Goal: Task Accomplishment & Management: Complete application form

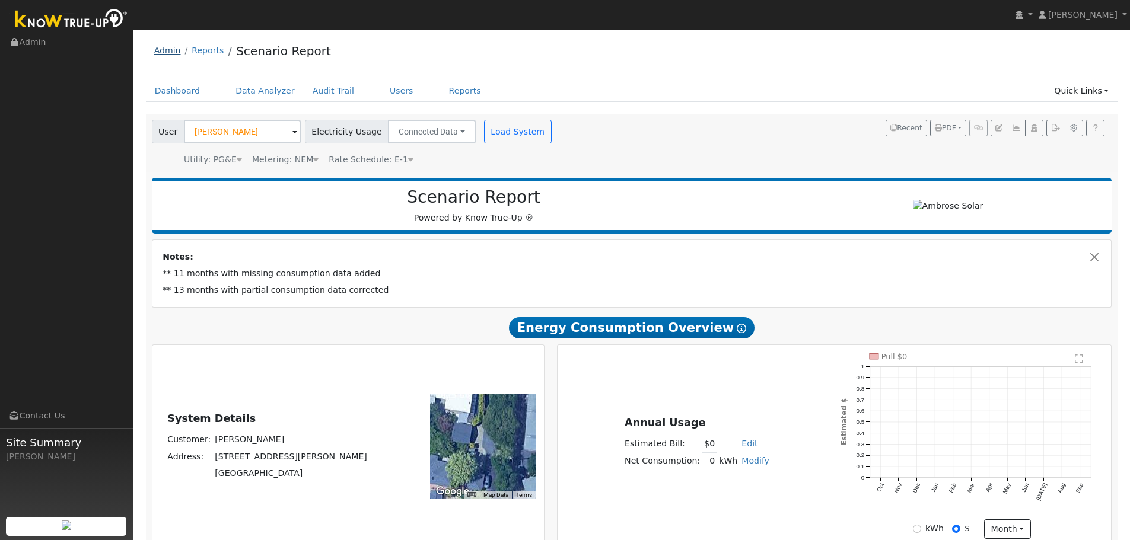
click at [169, 49] on link "Admin" at bounding box center [167, 50] width 27 height 9
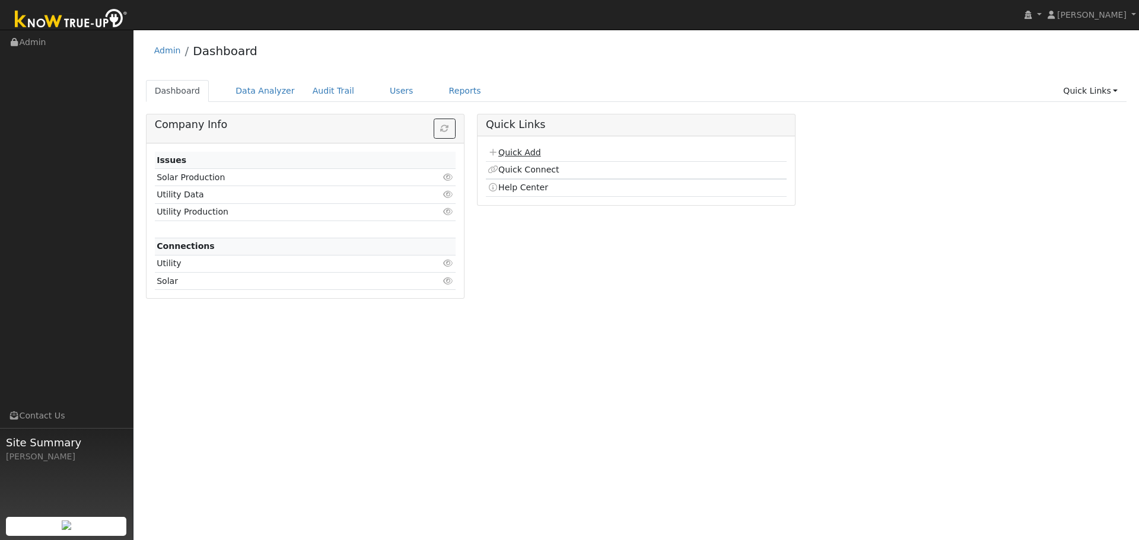
click at [514, 152] on link "Quick Add" at bounding box center [514, 152] width 53 height 9
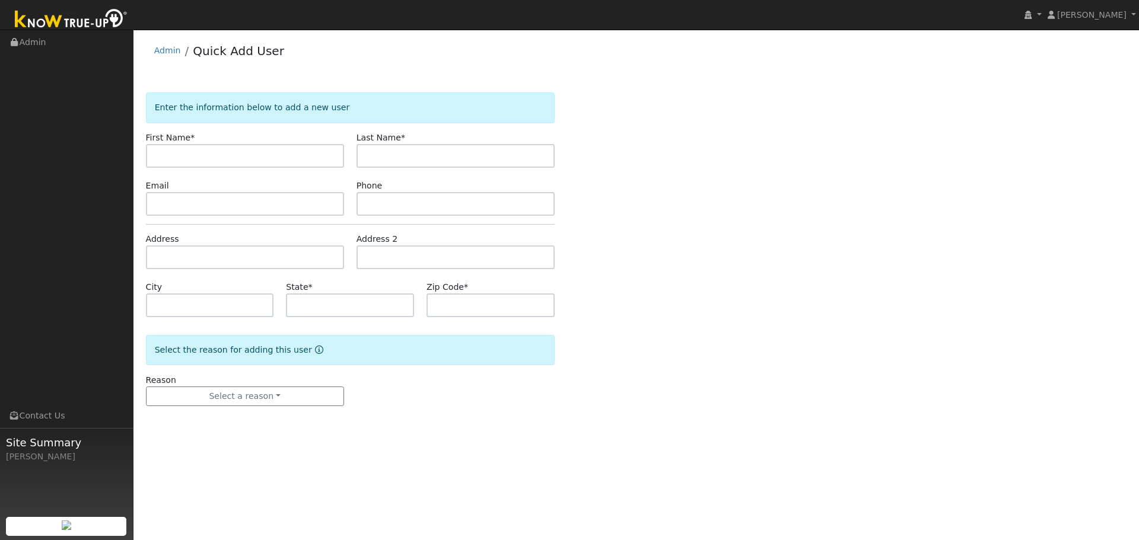
click at [250, 158] on input "text" at bounding box center [245, 156] width 198 height 24
type input "Don"
type input "Arntz"
click at [400, 208] on input "text" at bounding box center [456, 204] width 198 height 24
paste input "(415) 250-5362"
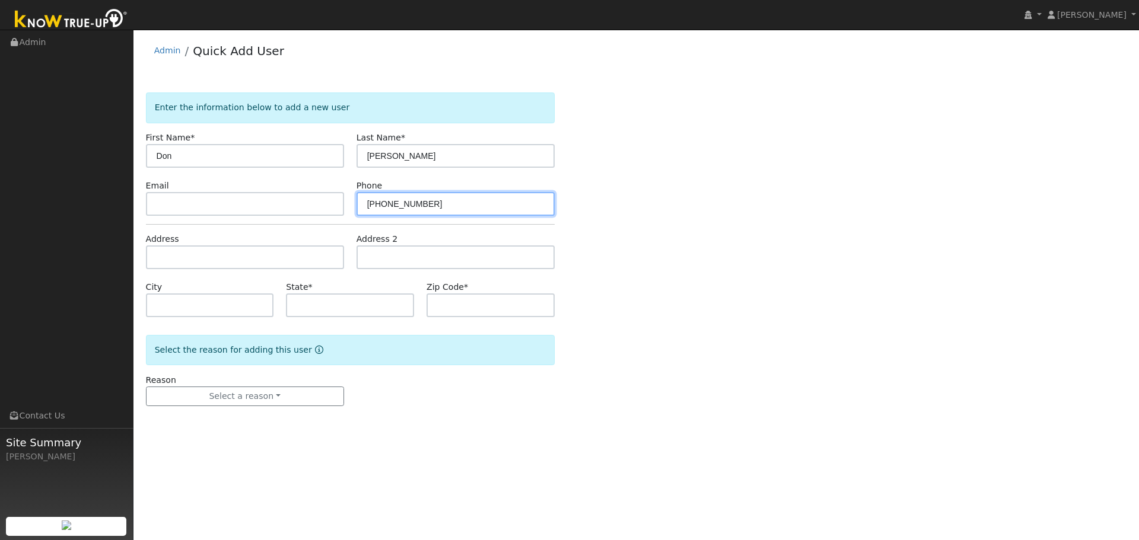
type input "(415) 250-5362"
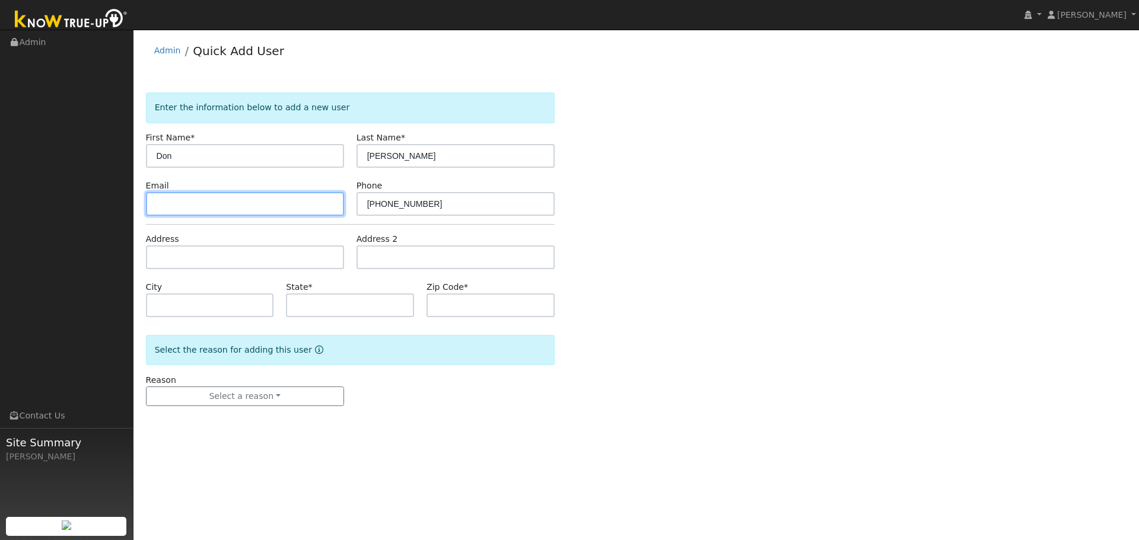
click at [186, 202] on input "text" at bounding box center [245, 204] width 198 height 24
paste input "don@arntzbuilders.com"
type input "don@arntzbuilders.com"
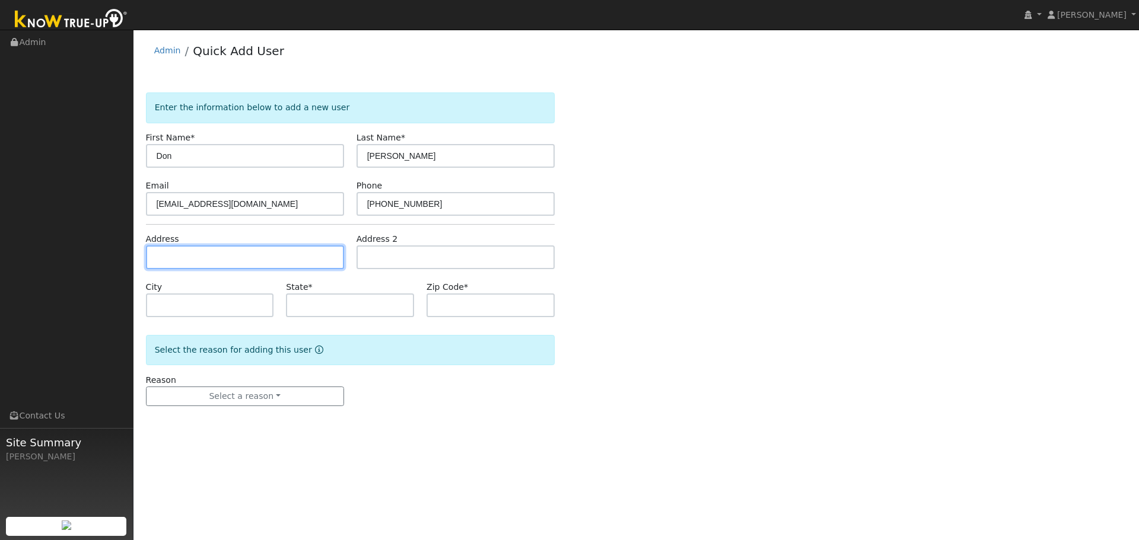
click at [238, 265] on input "text" at bounding box center [245, 258] width 198 height 24
paste input "55 Bay Canyon Rd"
type input "55 Bay Canyon Road"
type input "Novato"
type input "CA"
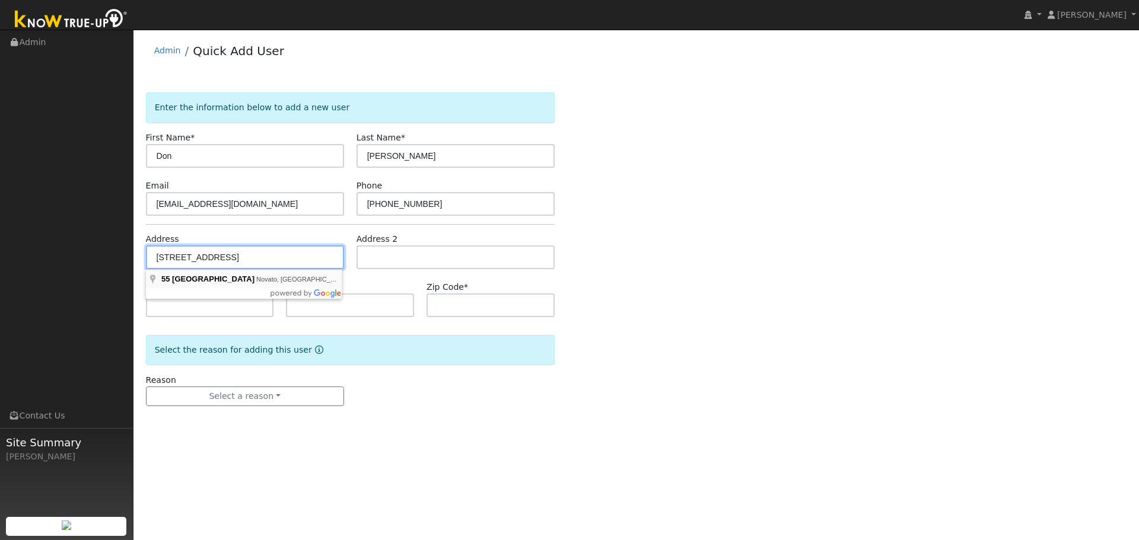
type input "94945"
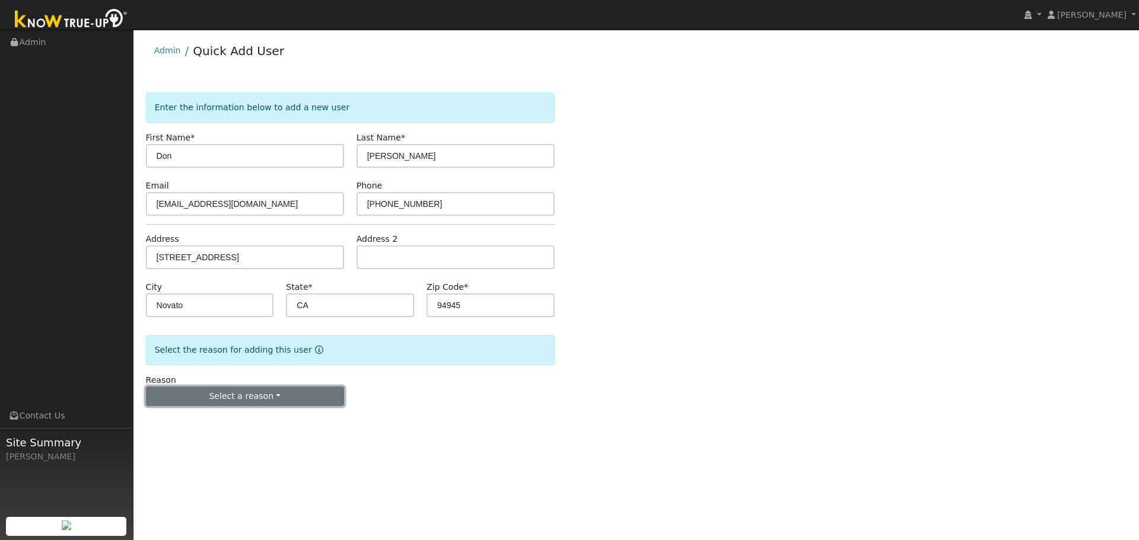
click at [218, 393] on button "Select a reason" at bounding box center [245, 397] width 198 height 20
click at [202, 418] on link "New lead" at bounding box center [212, 421] width 131 height 17
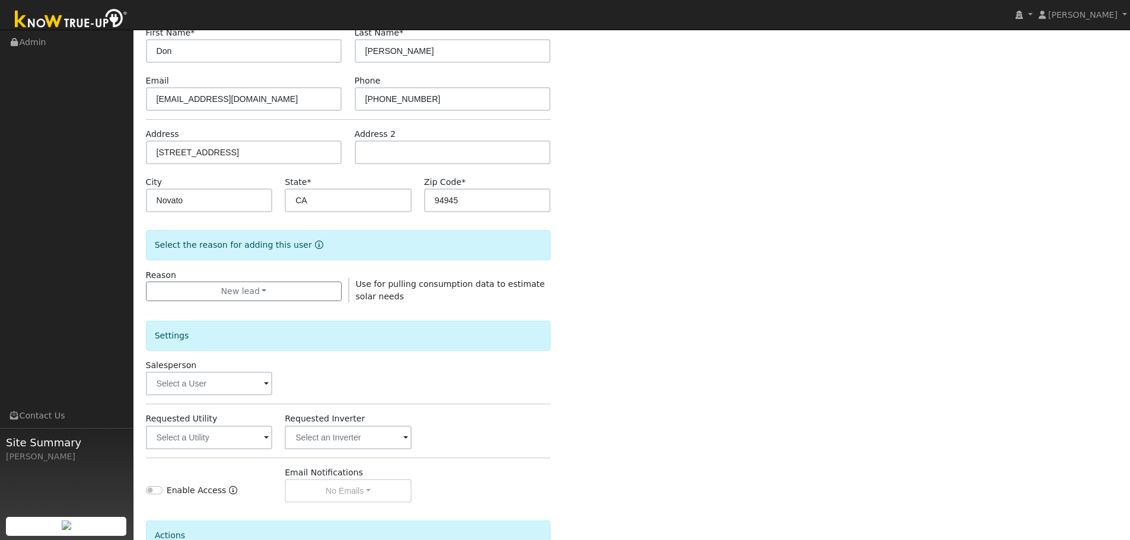
scroll to position [178, 0]
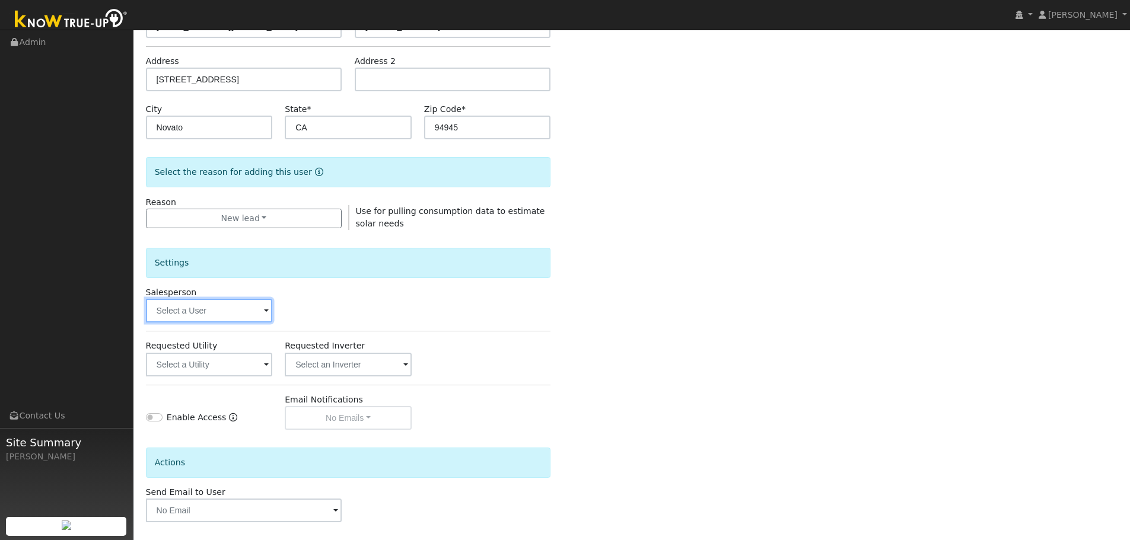
click at [203, 318] on input "text" at bounding box center [209, 311] width 127 height 24
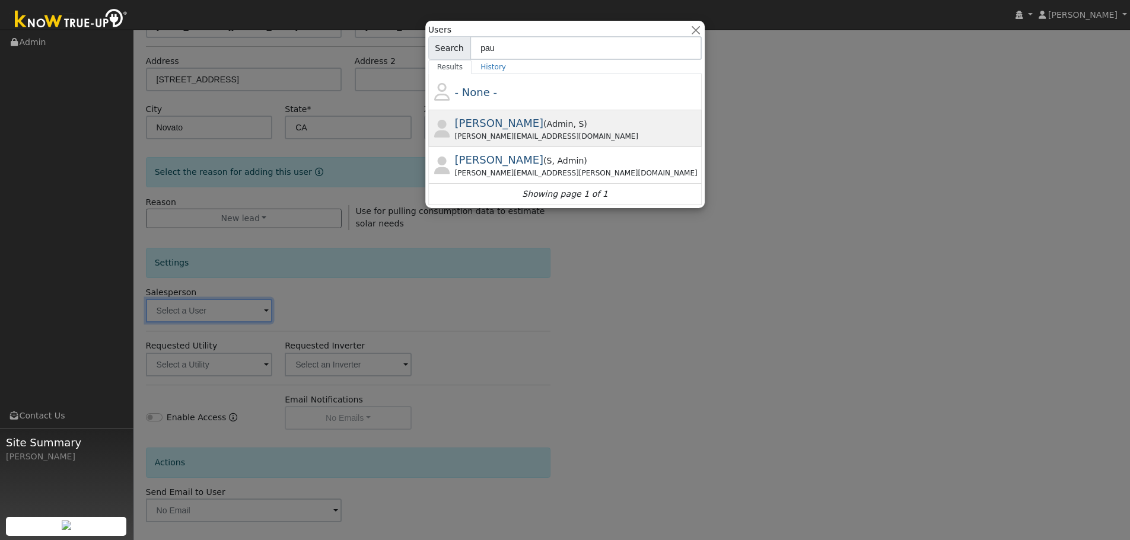
type input "pau"
click at [499, 126] on span "Paul Barber" at bounding box center [499, 123] width 89 height 12
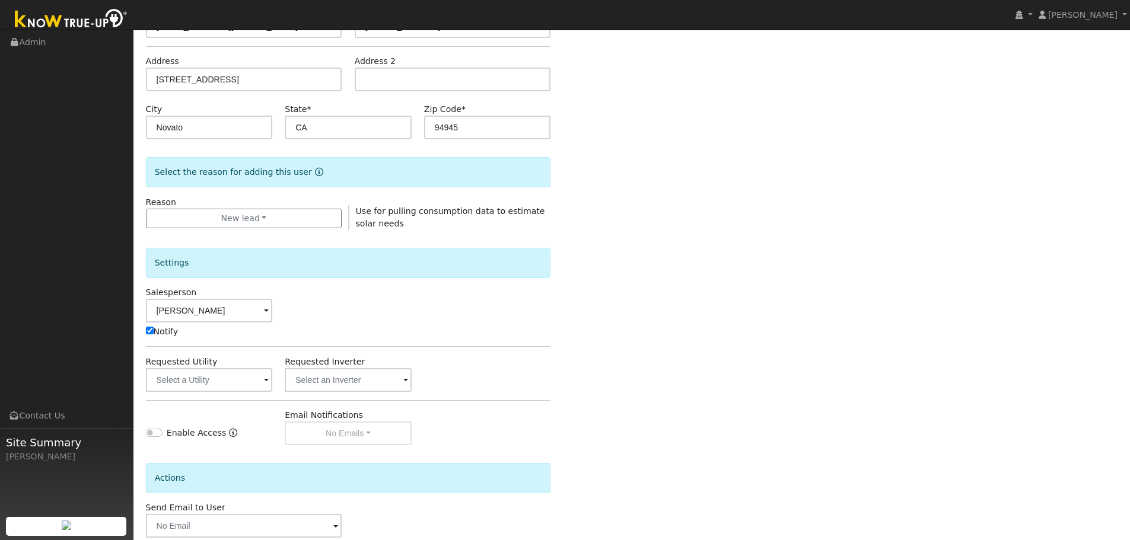
type input "Paul Barber"
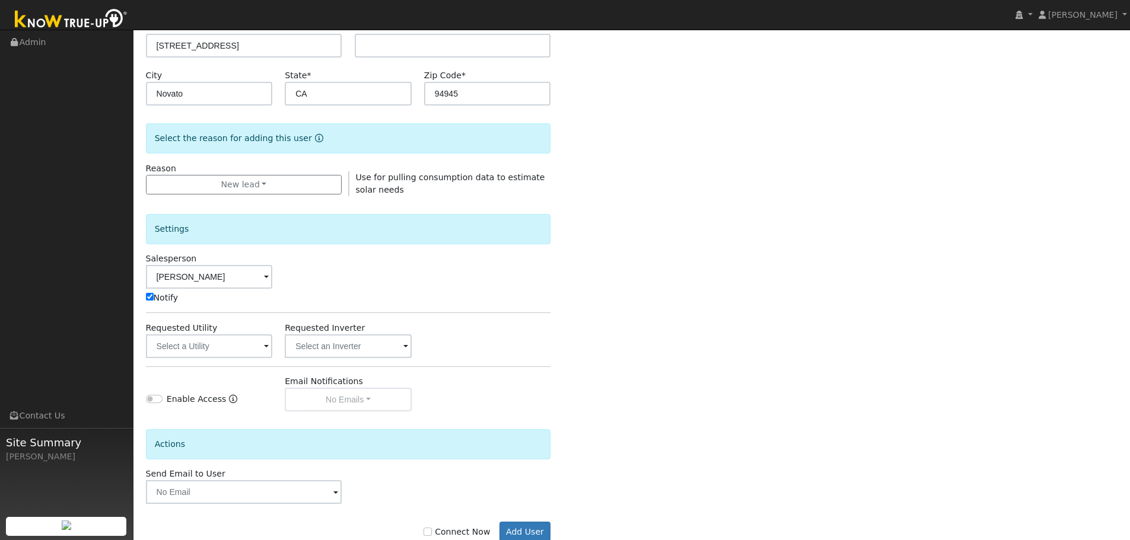
scroll to position [243, 0]
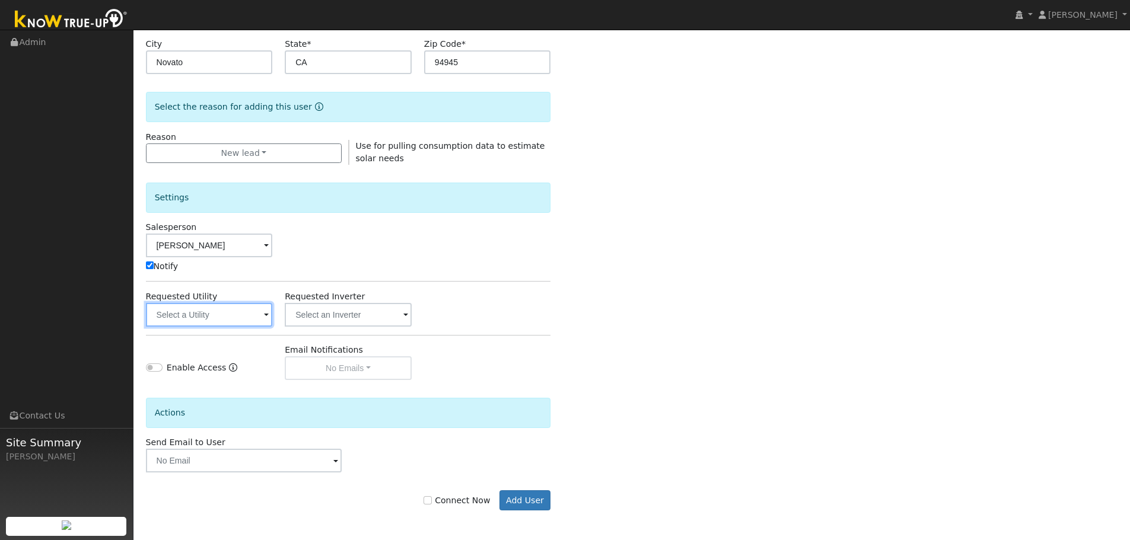
click at [182, 308] on input "text" at bounding box center [209, 315] width 127 height 24
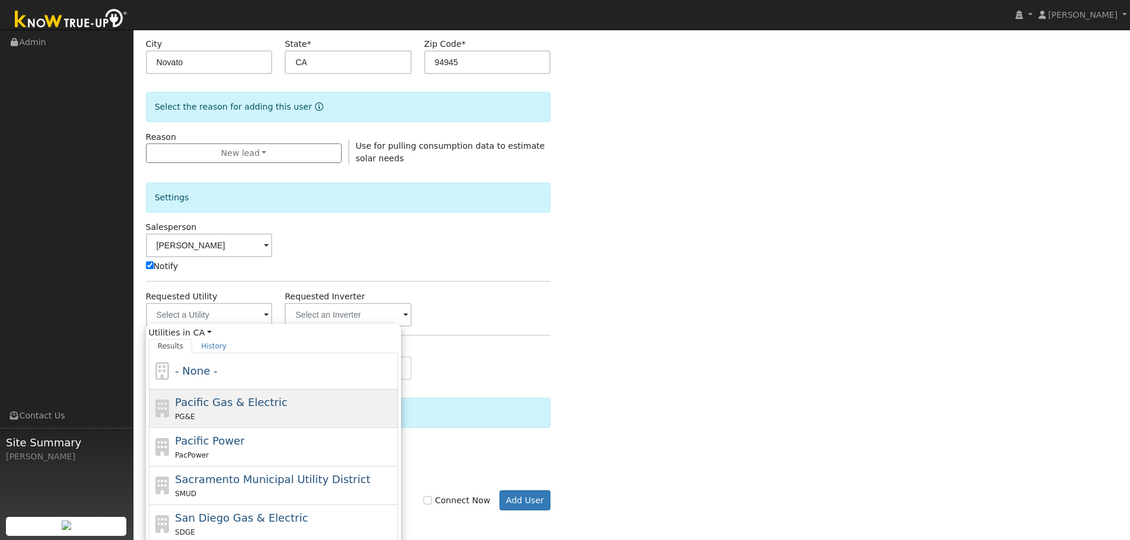
click at [197, 403] on span "Pacific Gas & Electric" at bounding box center [231, 402] width 112 height 12
type input "Pacific Gas & Electric"
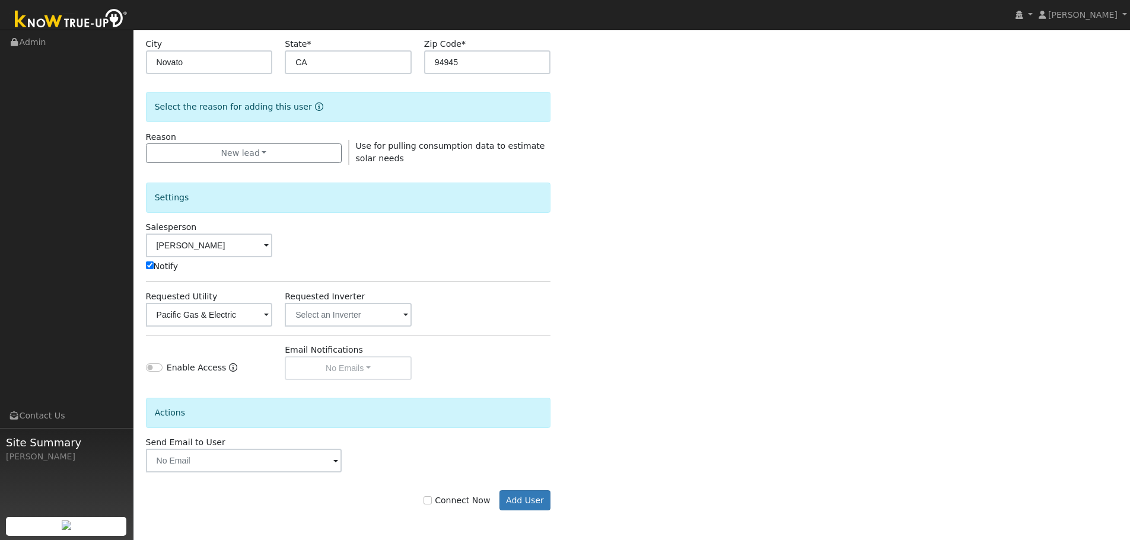
click at [474, 497] on label "Connect Now" at bounding box center [457, 501] width 66 height 12
click at [432, 497] on input "Connect Now" at bounding box center [428, 501] width 8 height 8
checkbox input "true"
click at [535, 502] on button "Add User" at bounding box center [526, 501] width 52 height 20
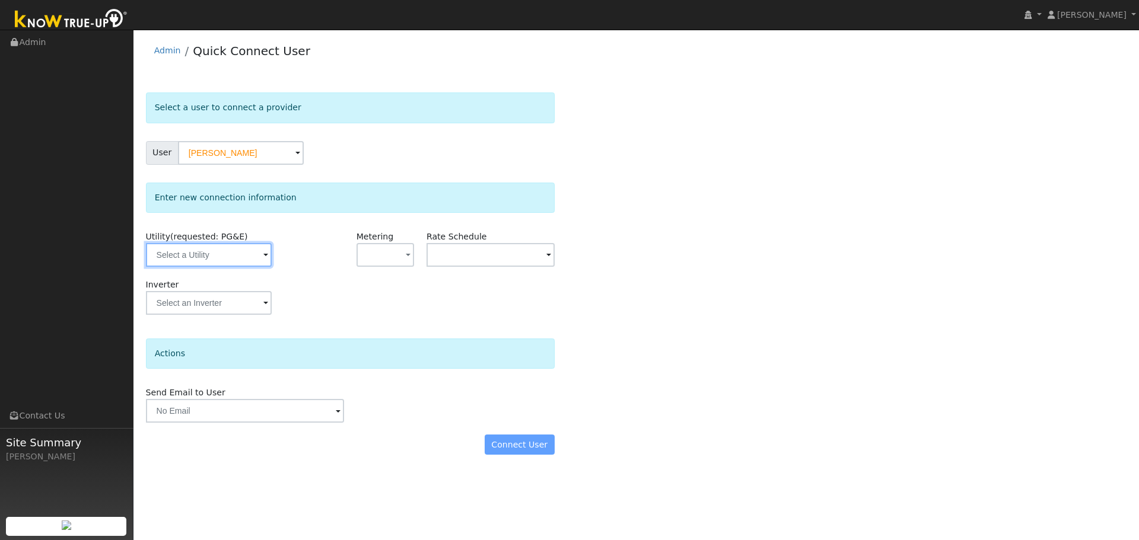
click at [203, 265] on input "text" at bounding box center [209, 255] width 126 height 24
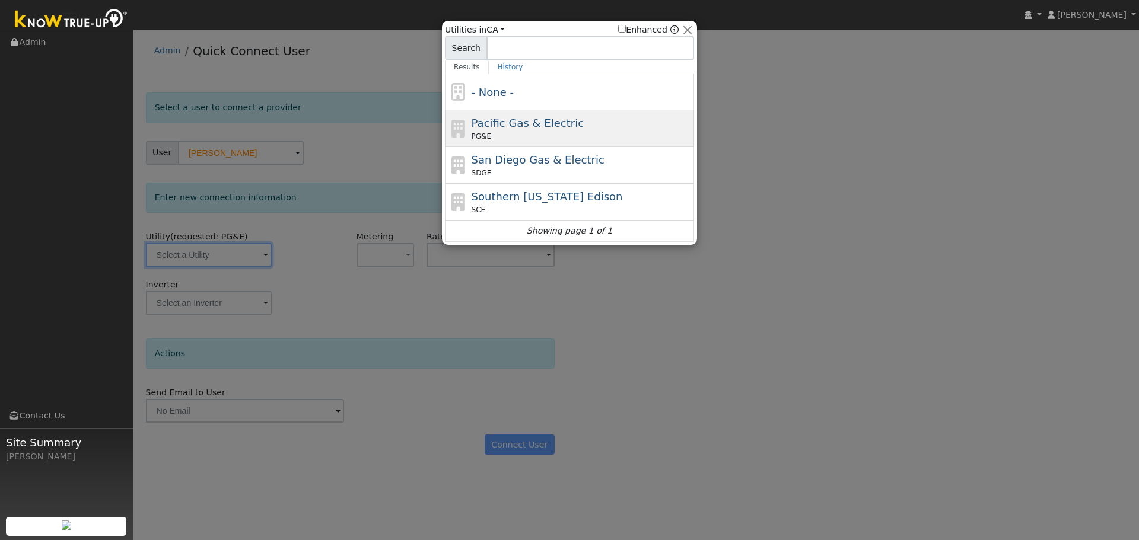
click at [492, 126] on span "Pacific Gas & Electric" at bounding box center [528, 123] width 112 height 12
type input "PG&E"
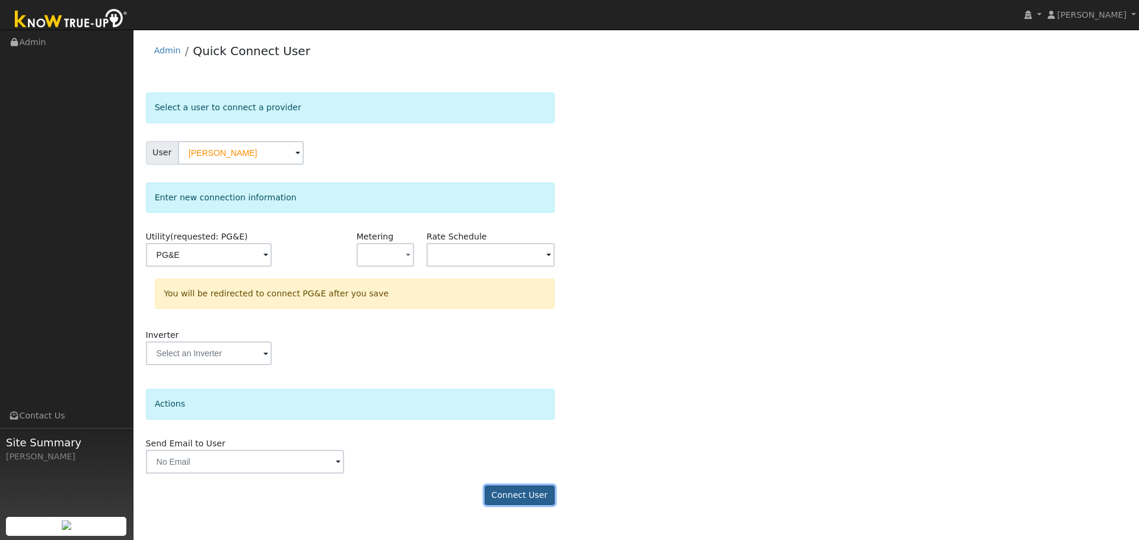
click at [534, 491] on button "Connect User" at bounding box center [520, 496] width 70 height 20
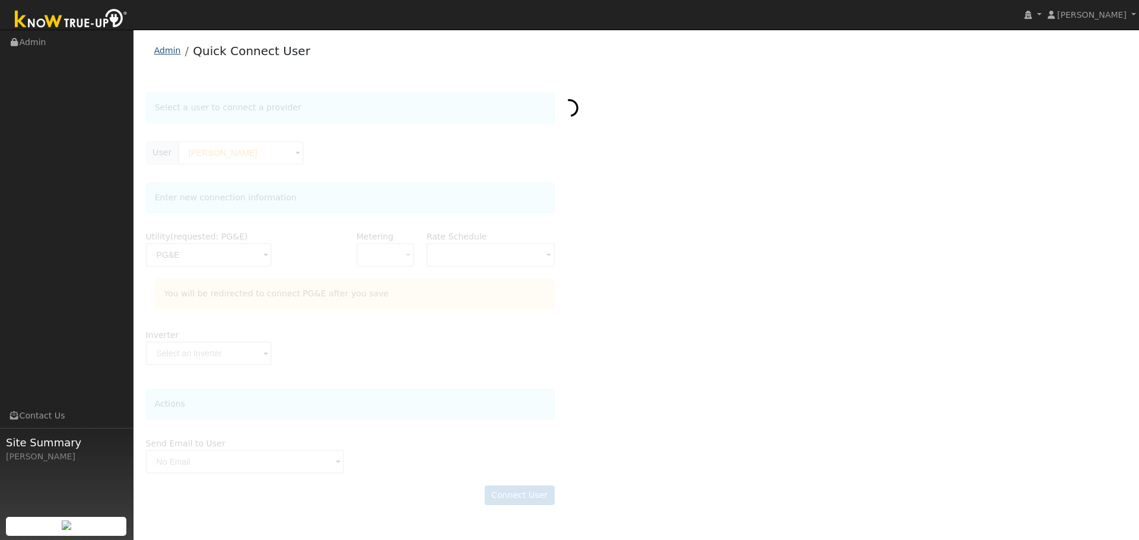
click at [176, 53] on link "Admin" at bounding box center [167, 50] width 27 height 9
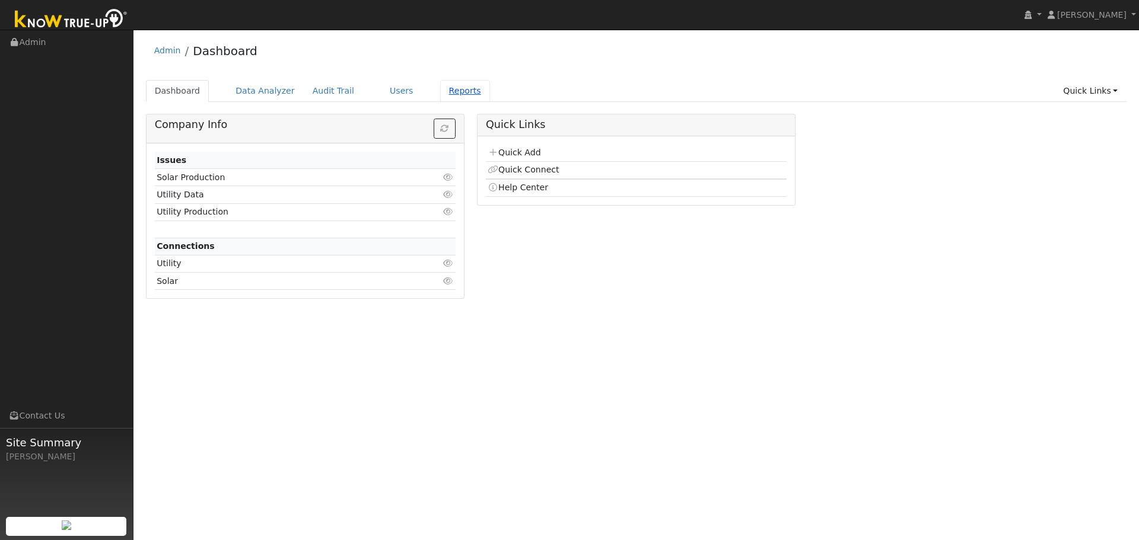
click at [440, 91] on link "Reports" at bounding box center [465, 91] width 50 height 22
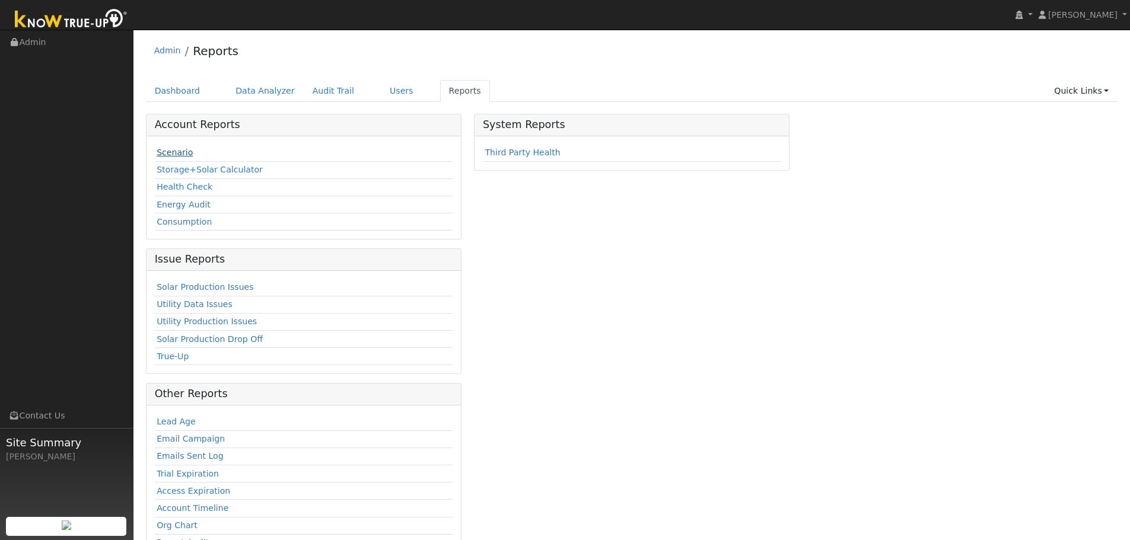
click at [170, 150] on link "Scenario" at bounding box center [175, 152] width 36 height 9
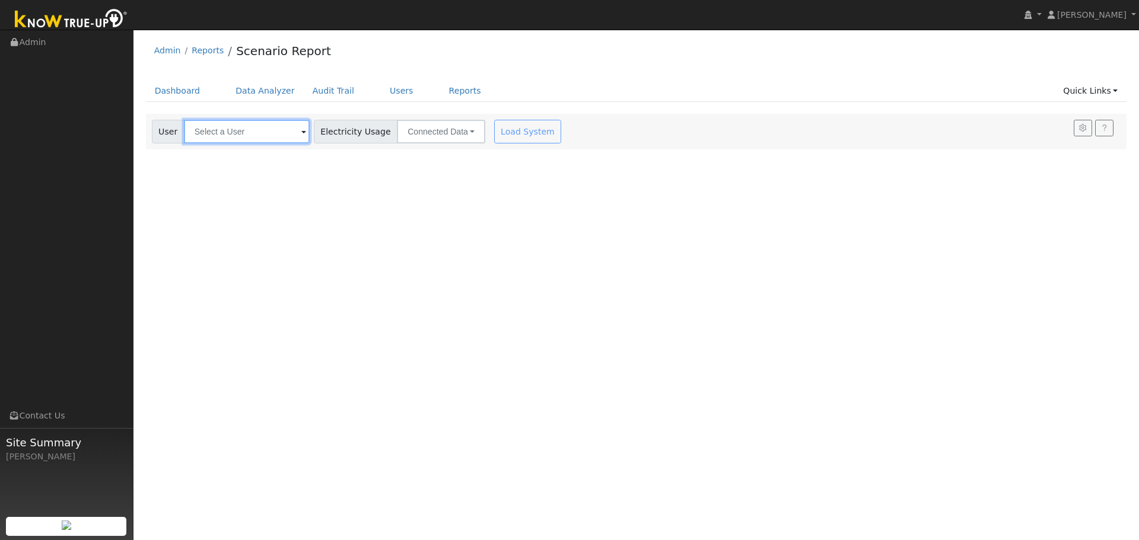
click at [249, 132] on input "text" at bounding box center [247, 132] width 126 height 24
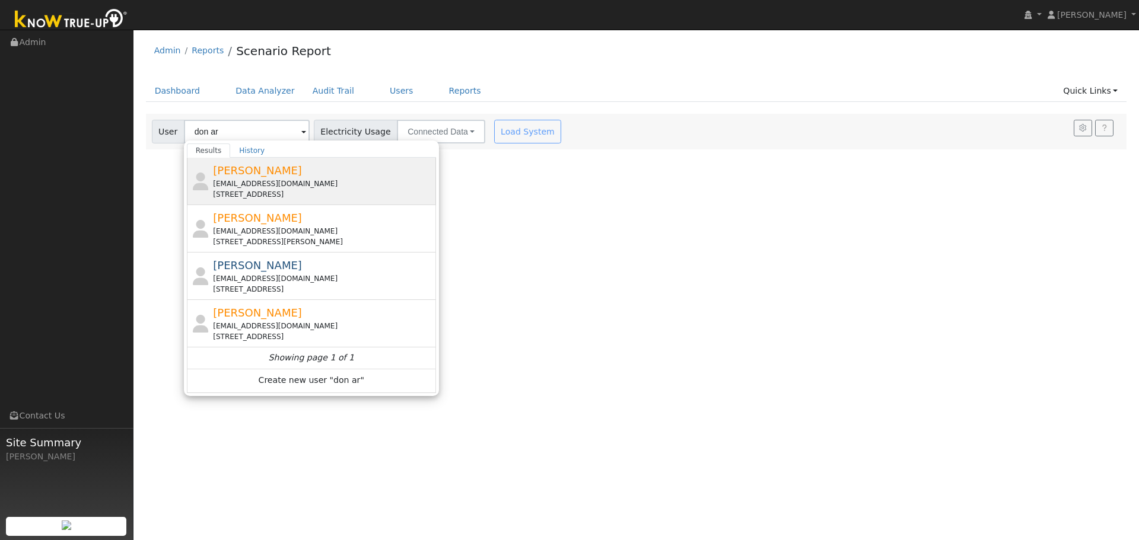
click at [242, 183] on div "[EMAIL_ADDRESS][DOMAIN_NAME]" at bounding box center [323, 184] width 220 height 11
type input "[PERSON_NAME]"
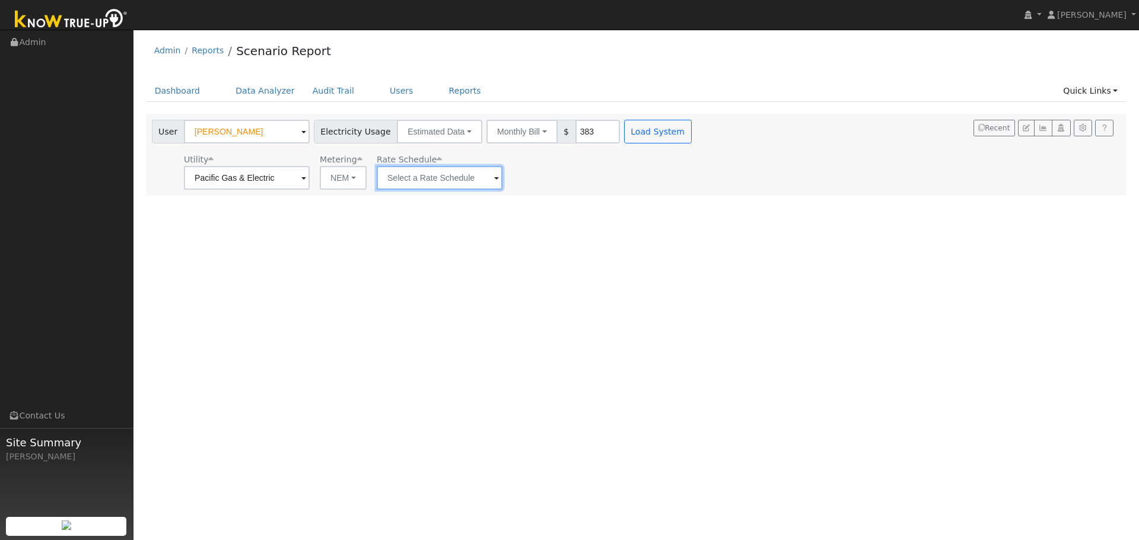
click at [426, 171] on input "text" at bounding box center [440, 178] width 126 height 24
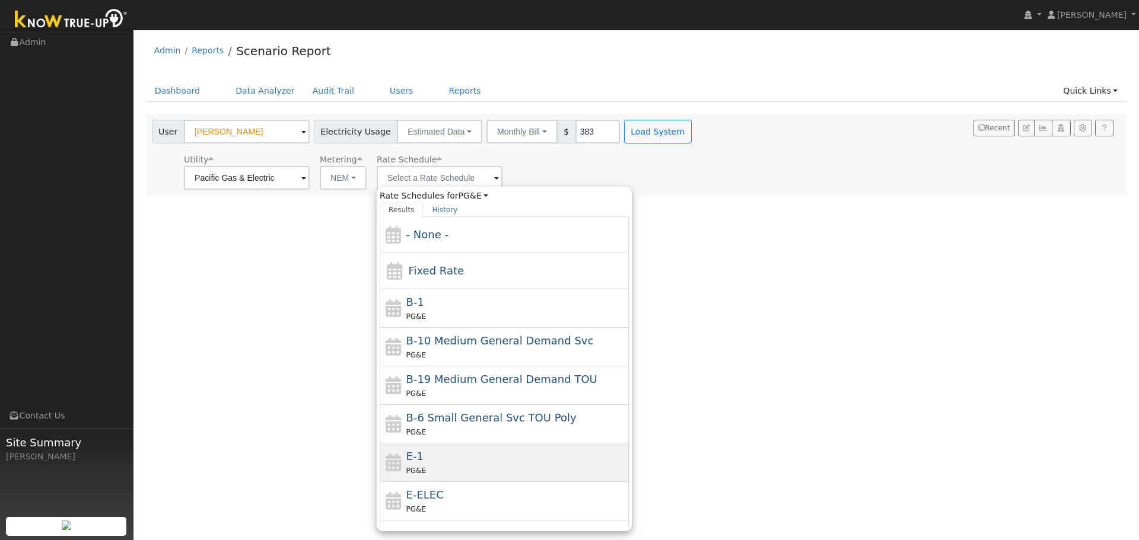
click at [444, 466] on div "PG&E" at bounding box center [516, 471] width 220 height 12
type input "E-1"
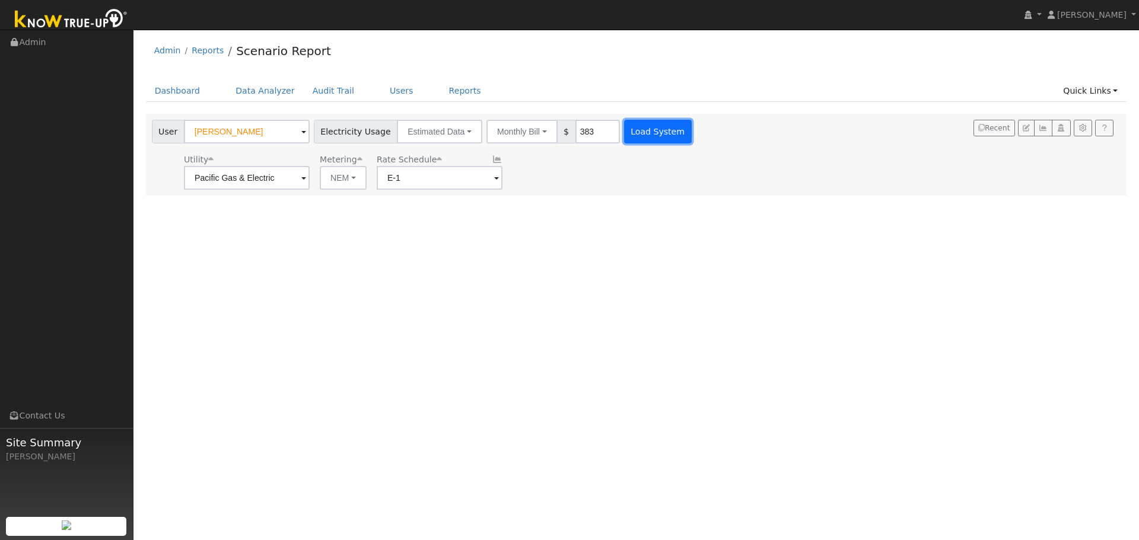
click at [628, 137] on button "Load System" at bounding box center [658, 132] width 68 height 24
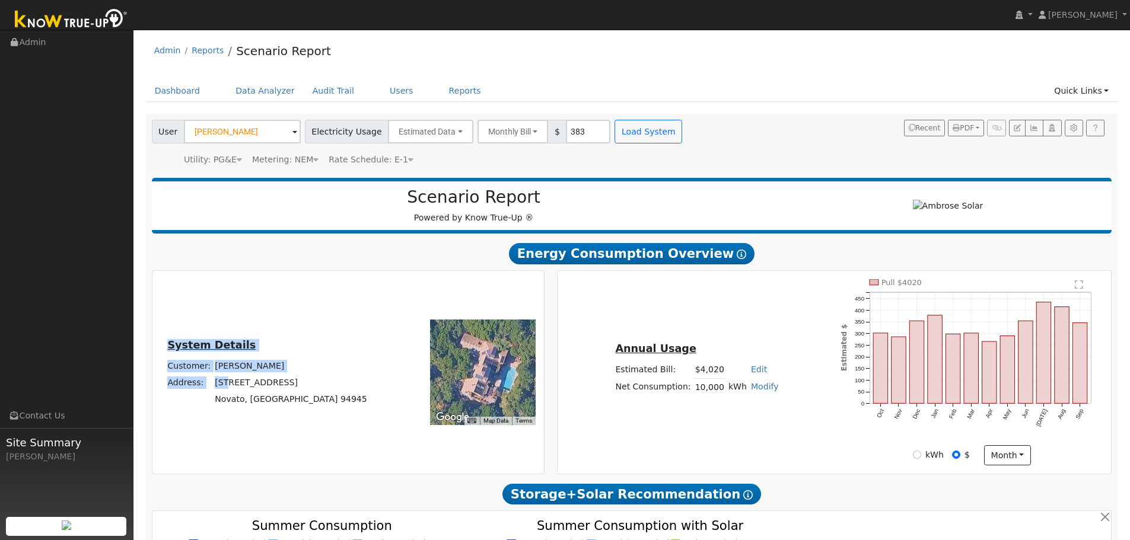
drag, startPoint x: 330, startPoint y: 387, endPoint x: 257, endPoint y: 386, distance: 73.0
click at [257, 386] on div "System Details Customer: [PERSON_NAME] Address: [STREET_ADDRESS]" at bounding box center [267, 372] width 226 height 71
click at [257, 386] on td "[STREET_ADDRESS]" at bounding box center [291, 382] width 156 height 17
drag, startPoint x: 326, startPoint y: 382, endPoint x: 250, endPoint y: 386, distance: 76.6
click at [250, 386] on td "[STREET_ADDRESS]" at bounding box center [291, 382] width 156 height 17
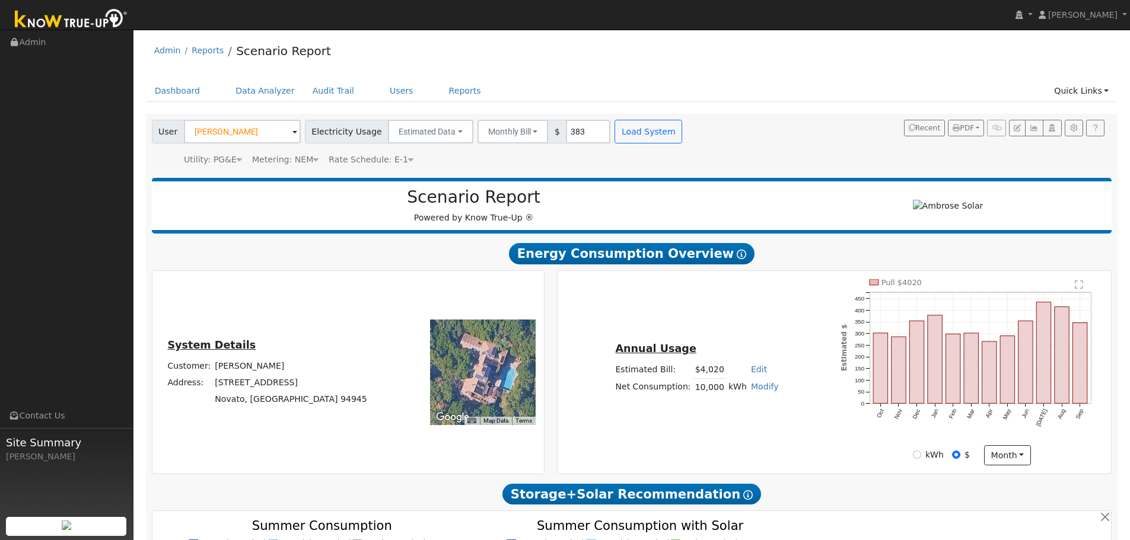
copy td "[STREET_ADDRESS]"
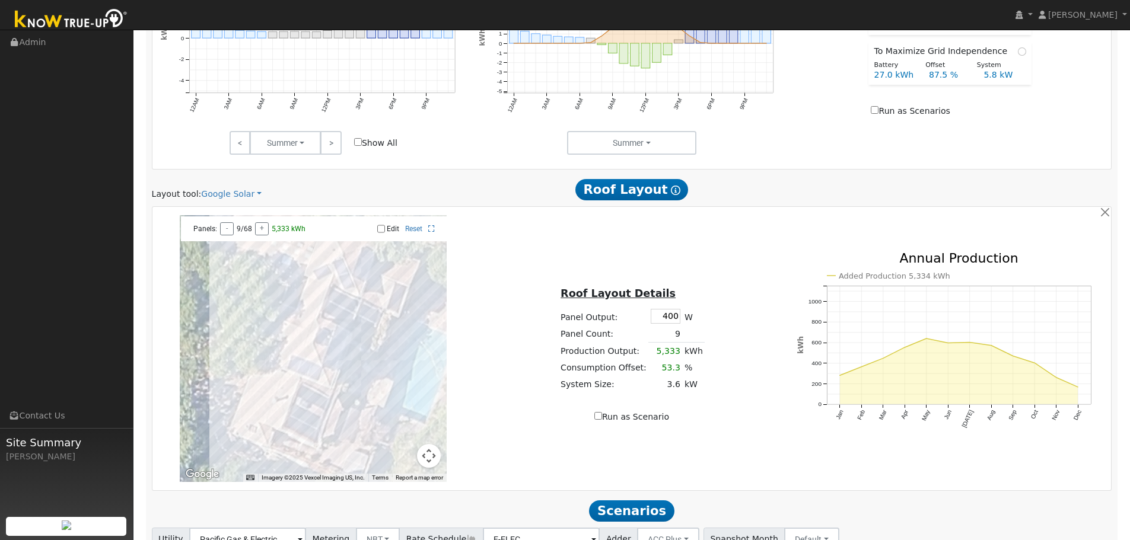
scroll to position [653, 0]
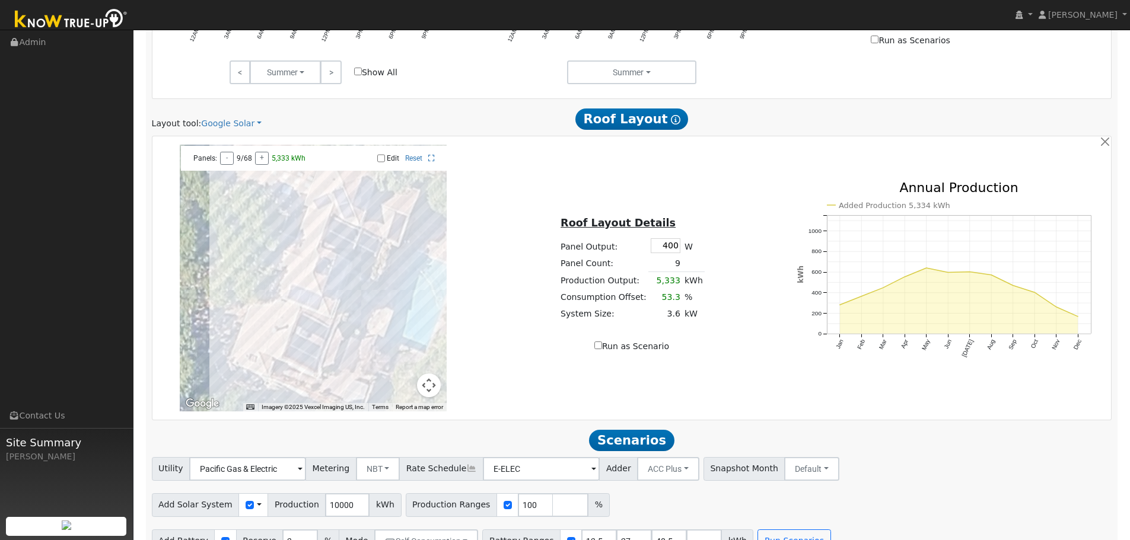
click at [219, 113] on div "Layout tool: Google Solar Google Solar Scanifly Aurora Roof Layout Show Help" at bounding box center [631, 119] width 973 height 22
click at [218, 124] on link "Google Solar" at bounding box center [231, 123] width 61 height 12
click at [224, 177] on link "Aurora" at bounding box center [239, 178] width 82 height 17
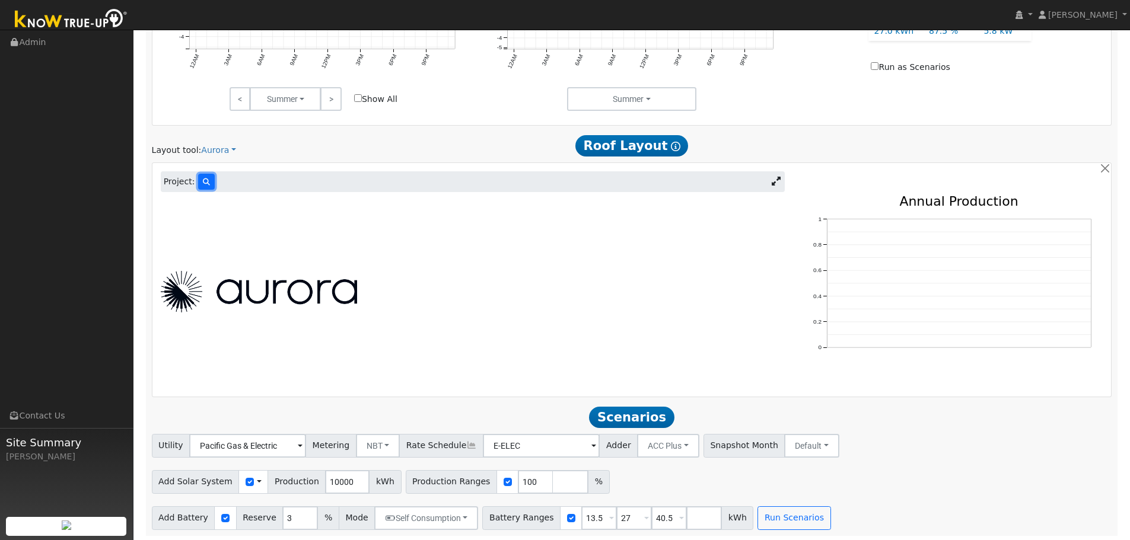
click at [203, 185] on icon at bounding box center [206, 182] width 7 height 7
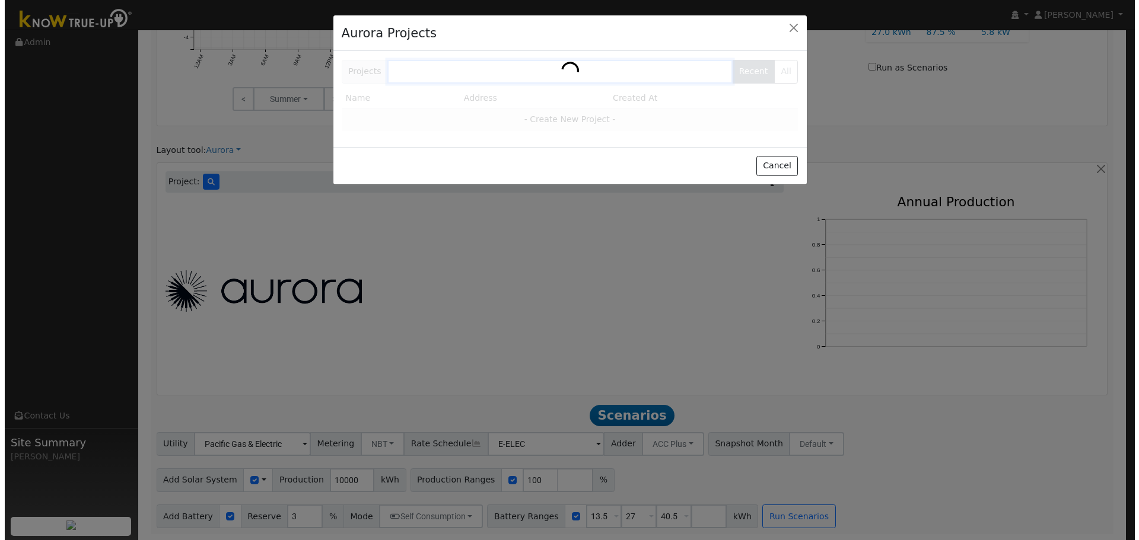
scroll to position [627, 0]
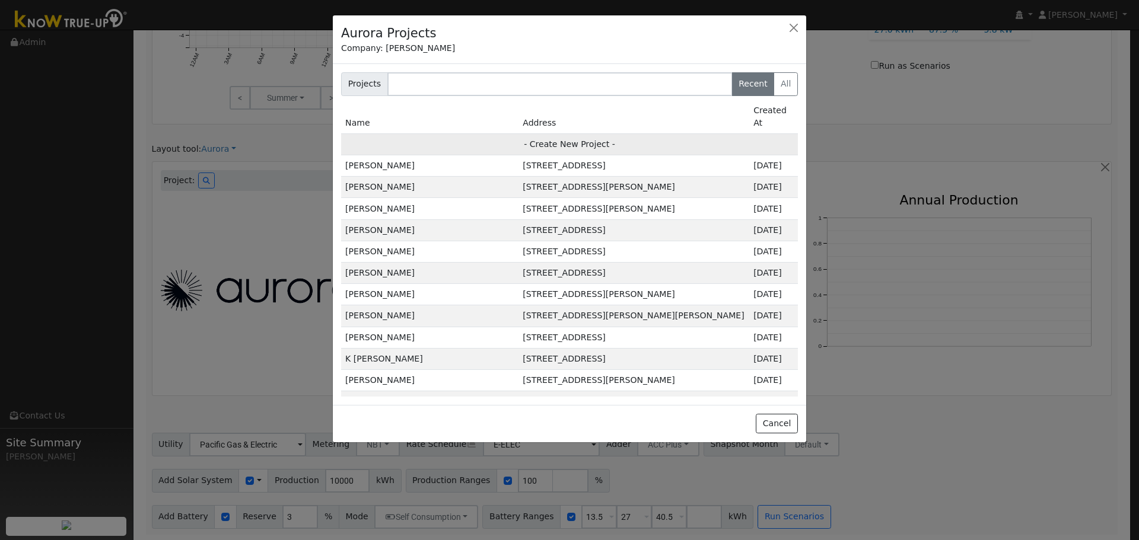
click at [551, 133] on td "- Create New Project -" at bounding box center [569, 143] width 457 height 21
type input "[PERSON_NAME]"
type input "[STREET_ADDRESS]"
type input "Novato"
type input "CA"
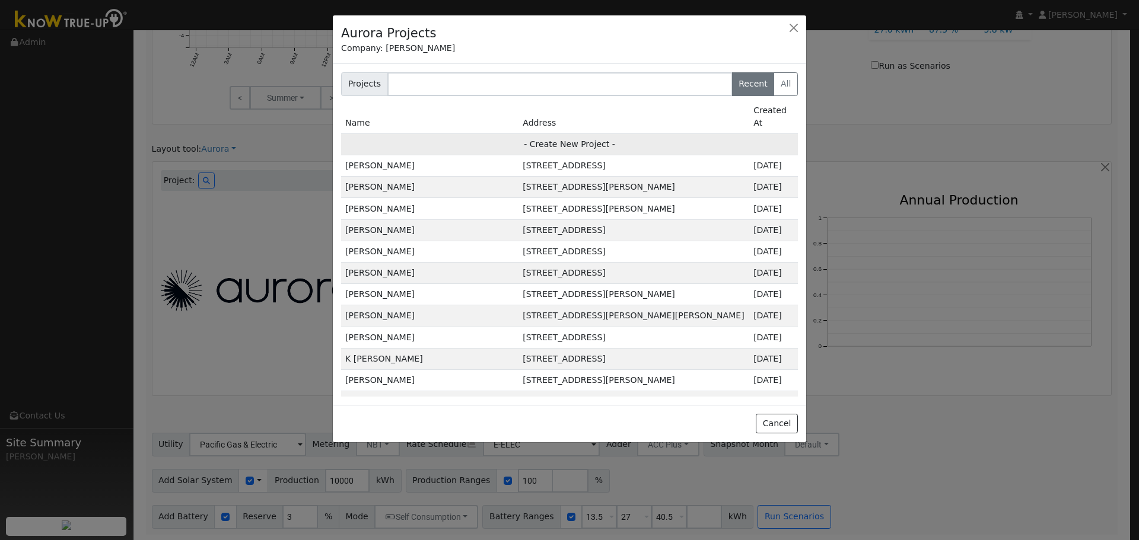
type input "94945"
type input "Design"
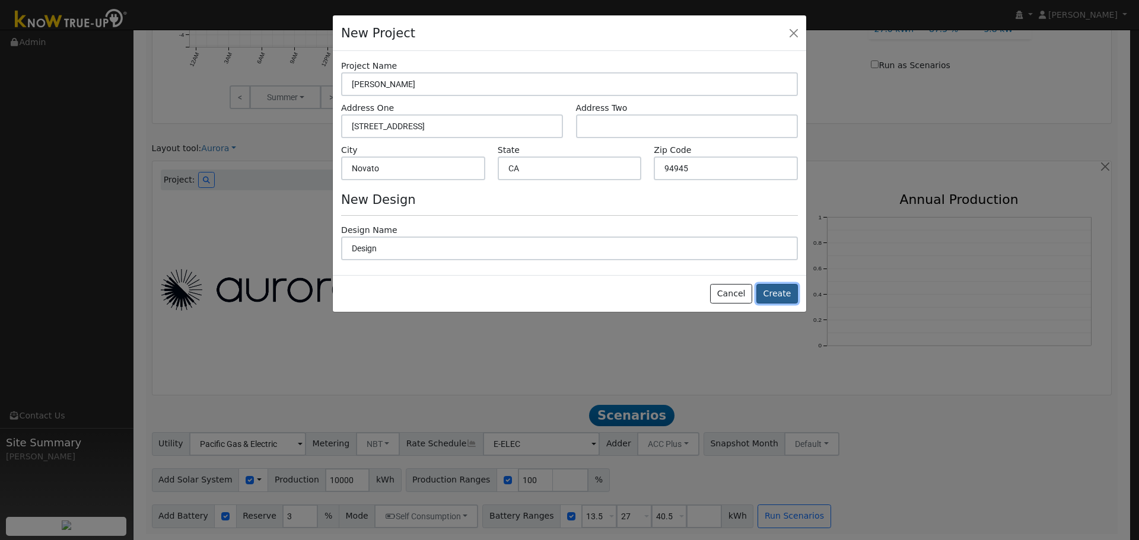
click at [780, 297] on button "Create" at bounding box center [777, 294] width 42 height 20
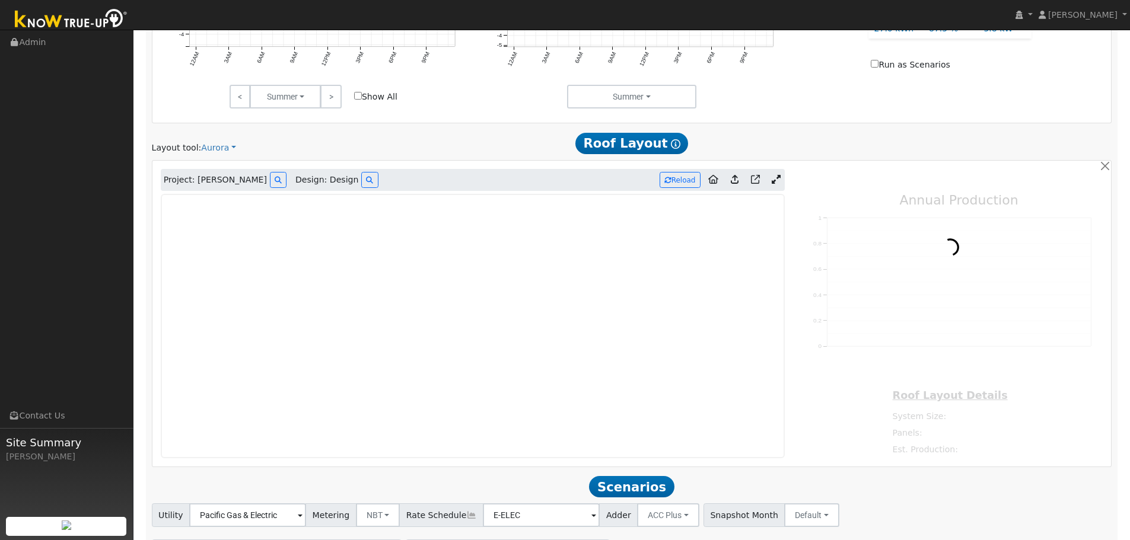
type input "0"
